Goal: Task Accomplishment & Management: Manage account settings

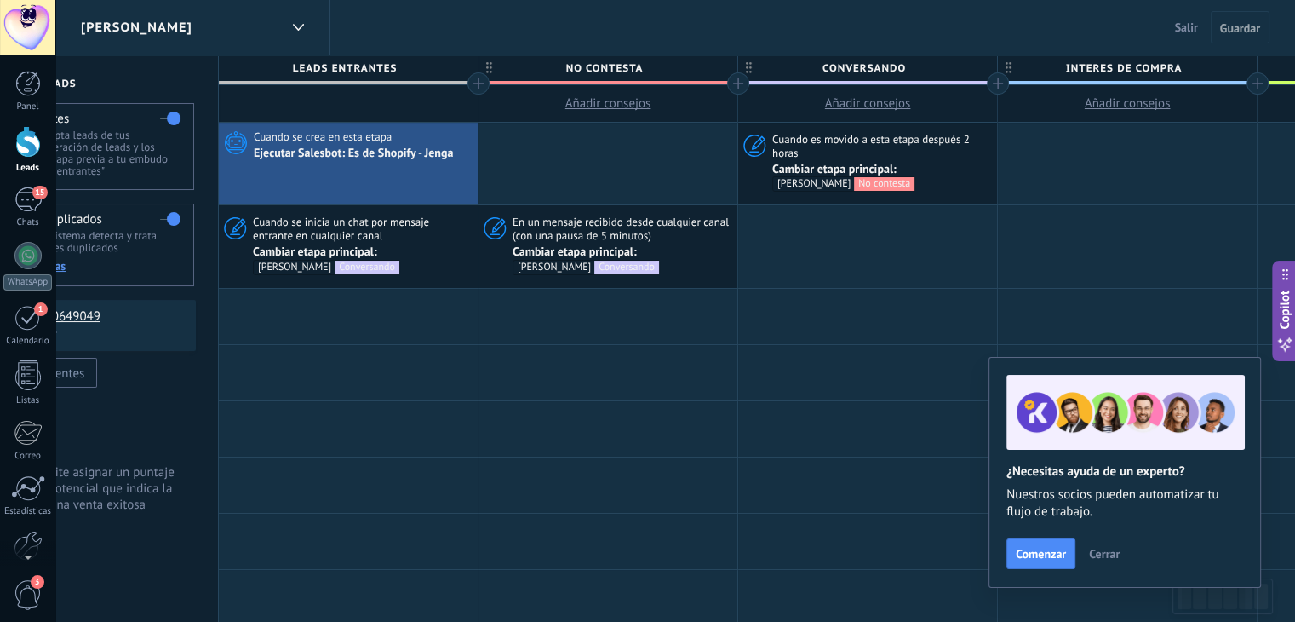
click at [226, 21] on div "[PERSON_NAME]" at bounding box center [180, 27] width 198 height 54
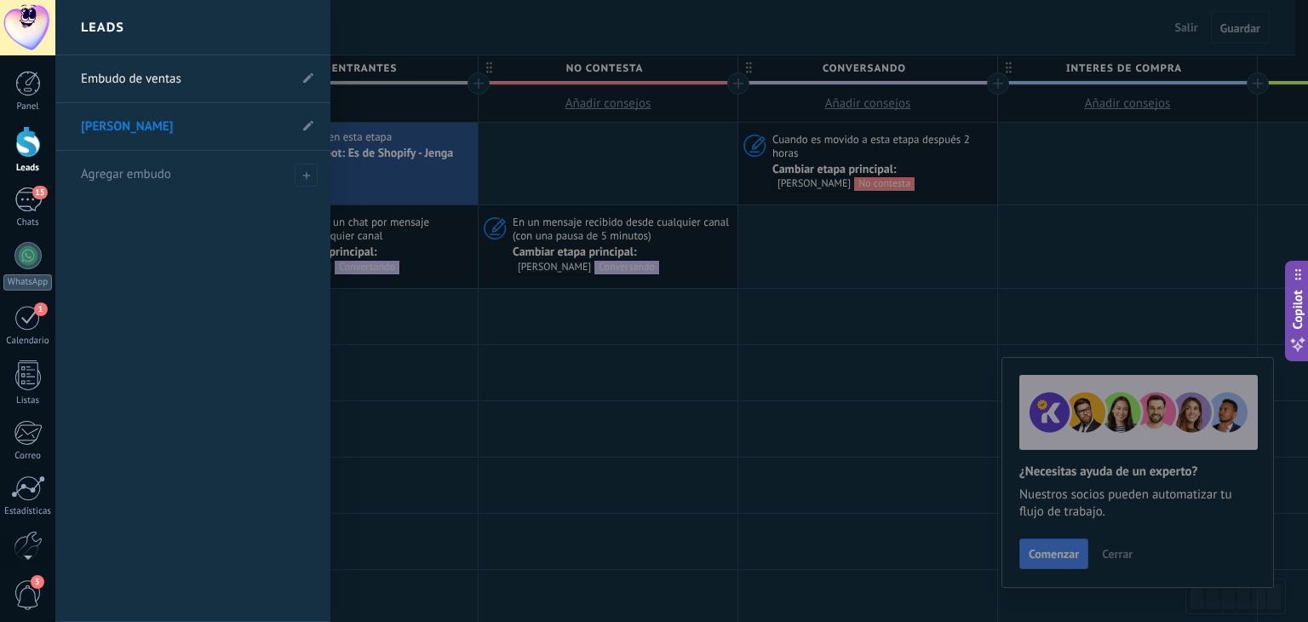
click at [24, 21] on div at bounding box center [27, 27] width 55 height 55
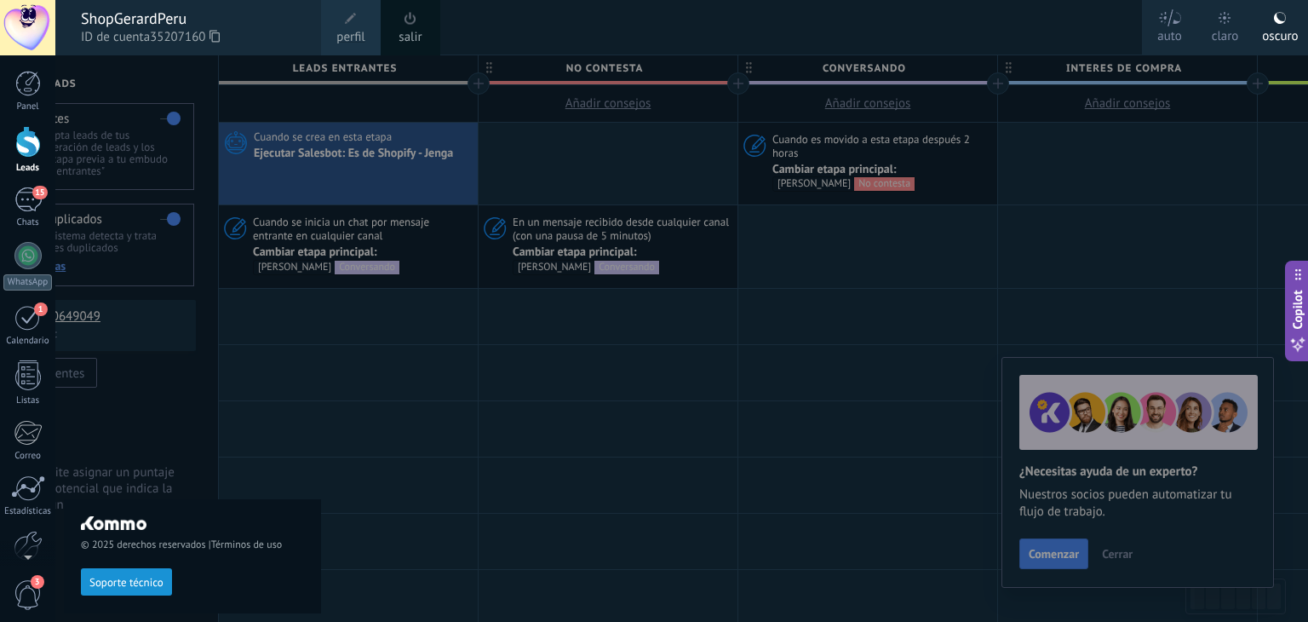
click at [416, 32] on link "salir" at bounding box center [409, 37] width 23 height 19
